Goal: Check status: Check status

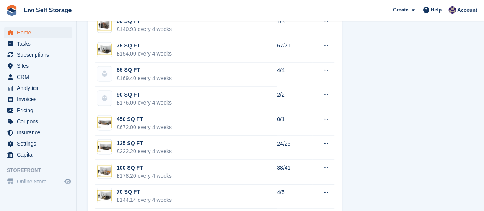
scroll to position [689, 0]
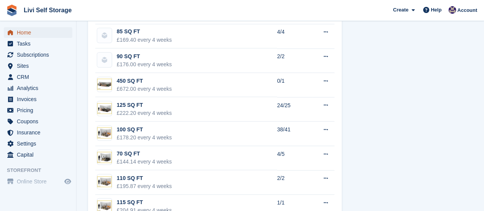
click at [21, 34] on span "Home" at bounding box center [40, 32] width 46 height 11
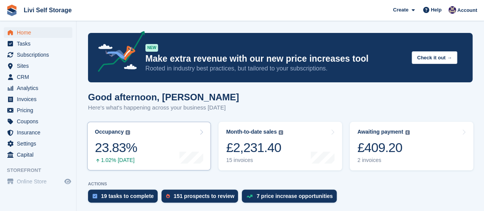
click at [119, 163] on div "1.02% [DATE]" at bounding box center [116, 160] width 42 height 7
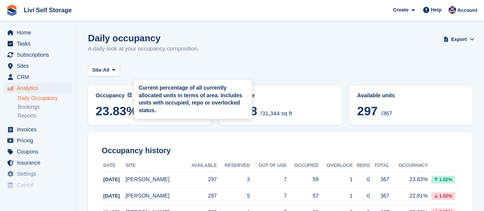
click at [128, 92] on span at bounding box center [129, 95] width 5 height 6
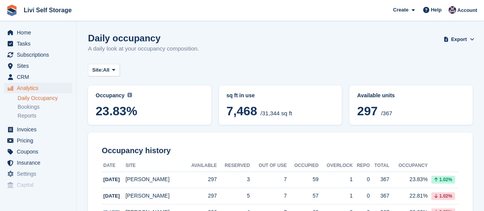
click at [128, 92] on span at bounding box center [129, 95] width 5 height 6
click at [127, 95] on img at bounding box center [129, 95] width 5 height 5
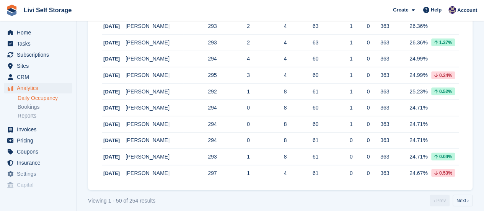
scroll to position [806, 0]
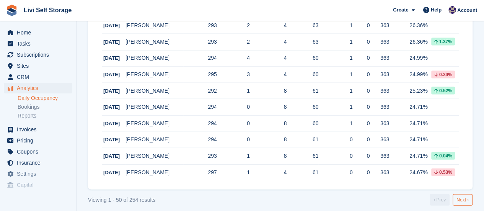
click at [459, 194] on link "Next ›" at bounding box center [463, 199] width 20 height 11
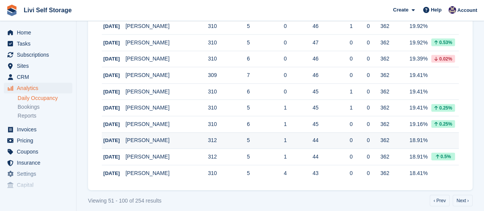
scroll to position [806, 0]
